Goal: Complete application form: Complete application form

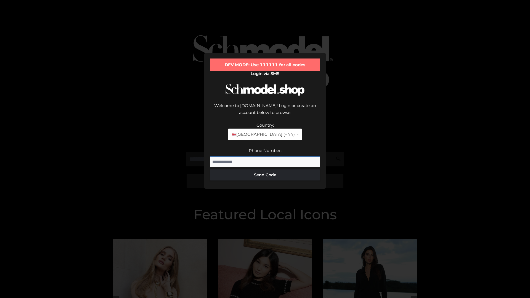
click at [265, 156] on input "Phone Number:" at bounding box center [265, 161] width 110 height 11
type input "**********"
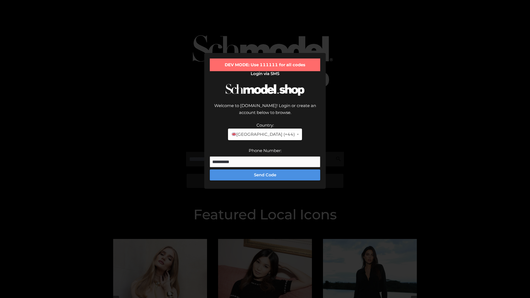
click at [265, 169] on button "Send Code" at bounding box center [265, 174] width 110 height 11
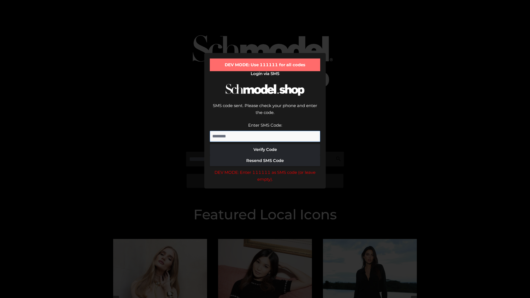
click at [265, 131] on input "Enter SMS Code:" at bounding box center [265, 136] width 110 height 11
type input "******"
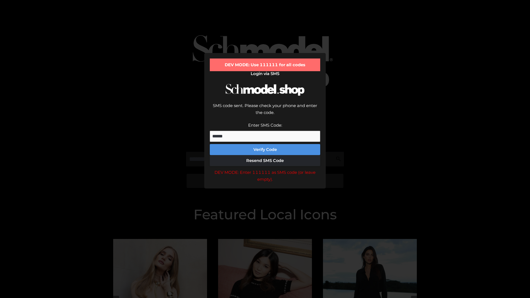
click at [265, 144] on button "Verify Code" at bounding box center [265, 149] width 110 height 11
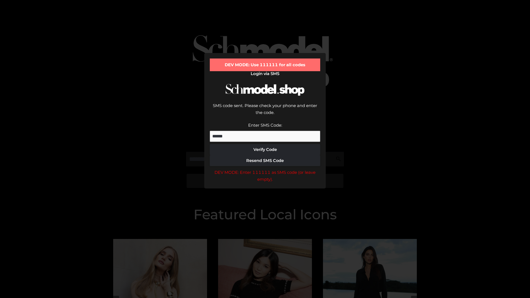
click at [265, 169] on div "DEV MODE: Enter 111111 as SMS code (or leave empty)." at bounding box center [265, 176] width 110 height 14
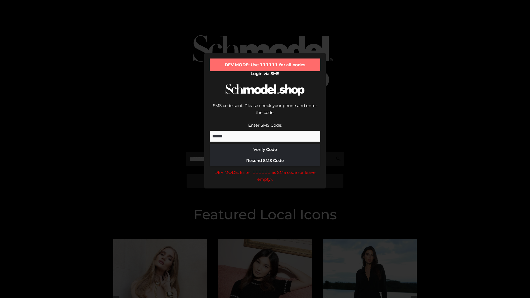
click at [265, 169] on div "DEV MODE: Enter 111111 as SMS code (or leave empty)." at bounding box center [265, 176] width 110 height 14
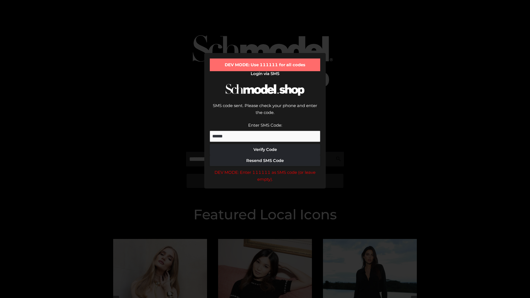
click at [265, 169] on div "DEV MODE: Enter 111111 as SMS code (or leave empty)." at bounding box center [265, 176] width 110 height 14
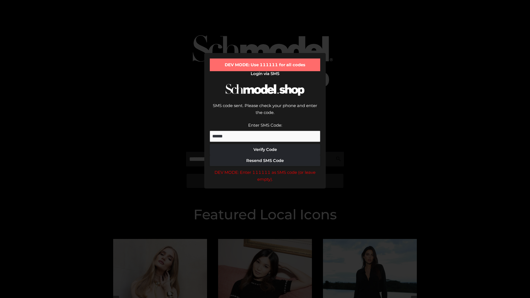
click at [265, 169] on div "DEV MODE: Enter 111111 as SMS code (or leave empty)." at bounding box center [265, 176] width 110 height 14
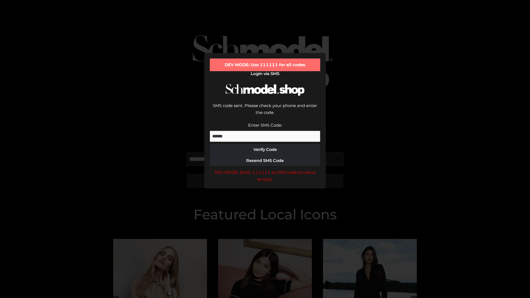
click at [265, 169] on div "DEV MODE: Enter 111111 as SMS code (or leave empty)." at bounding box center [265, 176] width 110 height 14
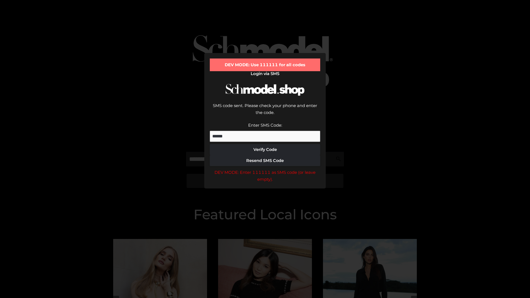
click at [265, 169] on div "DEV MODE: Enter 111111 as SMS code (or leave empty)." at bounding box center [265, 176] width 110 height 14
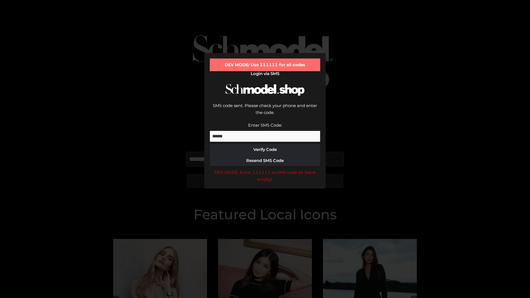
scroll to position [0, 28]
click at [265, 169] on div "DEV MODE: Enter 111111 as SMS code (or leave empty)." at bounding box center [265, 176] width 110 height 14
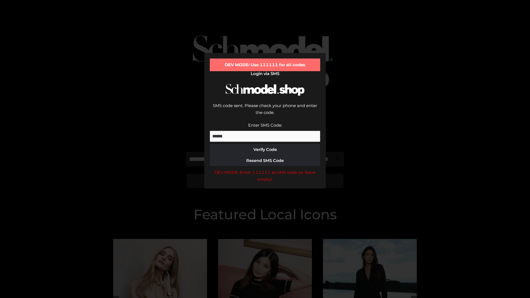
click at [265, 169] on div "DEV MODE: Enter 111111 as SMS code (or leave empty)." at bounding box center [265, 176] width 110 height 14
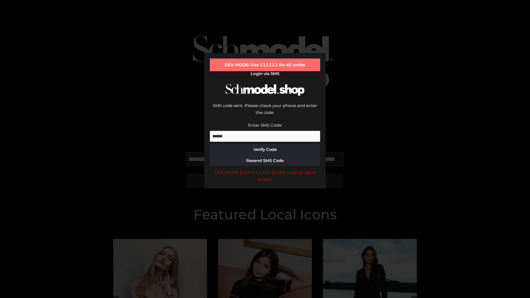
scroll to position [0, 60]
click at [265, 169] on div "DEV MODE: Enter 111111 as SMS code (or leave empty)." at bounding box center [265, 176] width 110 height 14
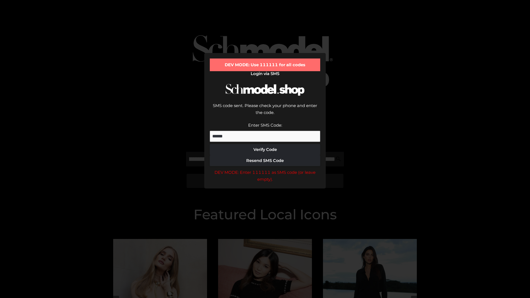
click at [265, 169] on div "DEV MODE: Enter 111111 as SMS code (or leave empty)." at bounding box center [265, 176] width 110 height 14
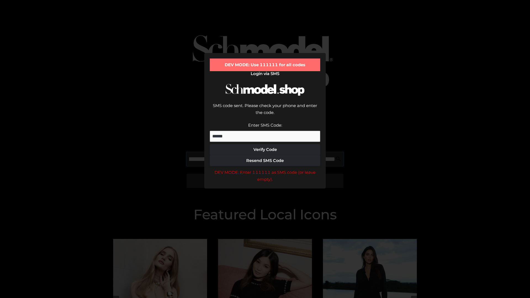
scroll to position [0, 94]
click at [265, 169] on div "DEV MODE: Enter 111111 as SMS code (or leave empty)." at bounding box center [265, 176] width 110 height 14
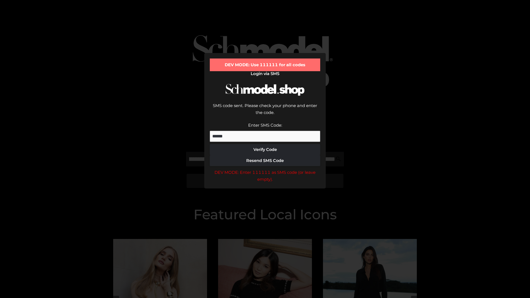
click at [265, 169] on div "DEV MODE: Enter 111111 as SMS code (or leave empty)." at bounding box center [265, 176] width 110 height 14
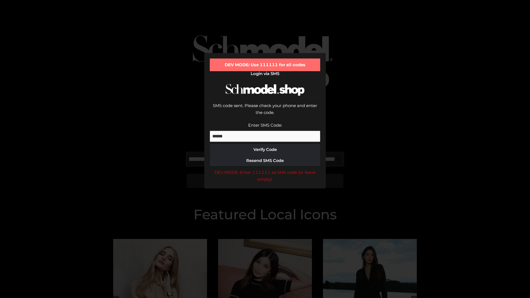
scroll to position [0, 128]
click at [265, 169] on div "DEV MODE: Enter 111111 as SMS code (or leave empty)." at bounding box center [265, 176] width 110 height 14
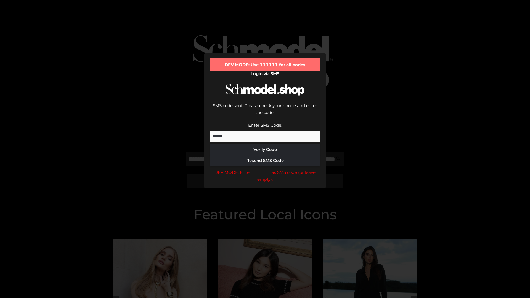
click at [265, 169] on div "DEV MODE: Enter 111111 as SMS code (or leave empty)." at bounding box center [265, 176] width 110 height 14
type input "**********"
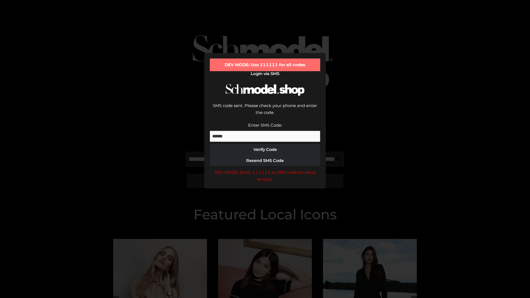
scroll to position [0, 154]
